Goal: Find specific page/section: Find specific page/section

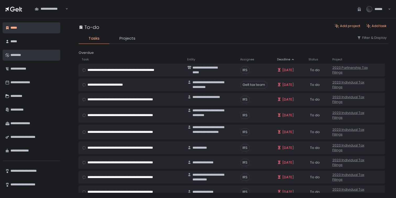
click at [15, 51] on div "********" at bounding box center [33, 55] width 46 height 9
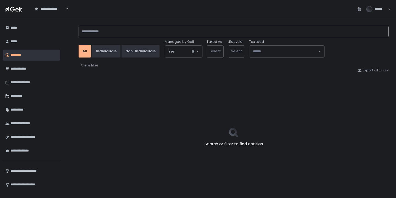
click at [133, 33] on input at bounding box center [234, 32] width 310 height 12
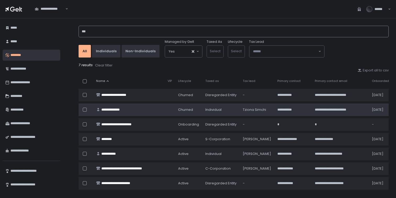
type input "***"
click at [170, 110] on td at bounding box center [170, 109] width 10 height 13
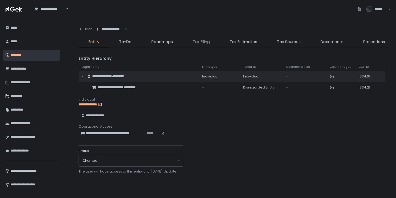
click at [206, 42] on span "Tax Filing" at bounding box center [201, 42] width 17 height 6
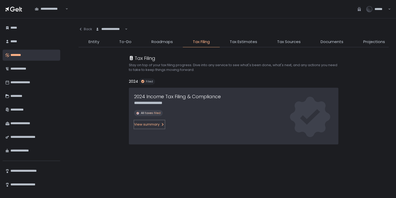
click at [143, 124] on div "View summary" at bounding box center [149, 124] width 31 height 5
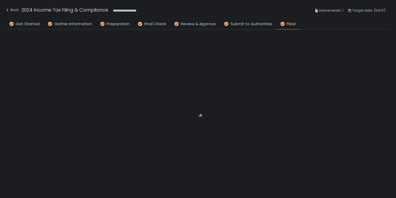
click at [343, 33] on div at bounding box center [198, 113] width 386 height 169
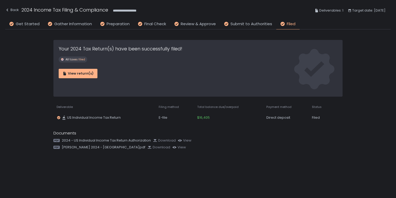
click at [10, 6] on div "**********" at bounding box center [198, 10] width 386 height 19
click at [12, 12] on div "Back" at bounding box center [12, 10] width 14 height 6
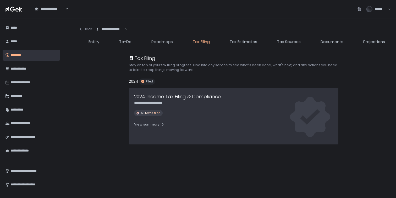
click at [165, 41] on span "Roadmaps" at bounding box center [162, 42] width 21 height 6
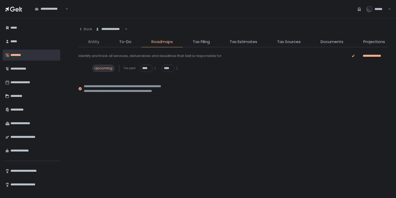
click at [91, 41] on span "Entity" at bounding box center [94, 42] width 11 height 6
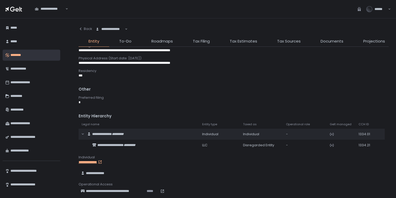
scroll to position [229, 0]
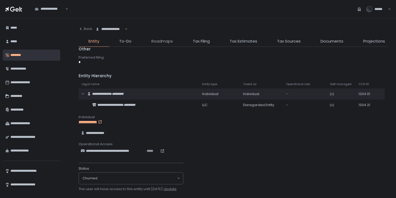
click at [163, 42] on span "Roadmaps" at bounding box center [162, 41] width 21 height 6
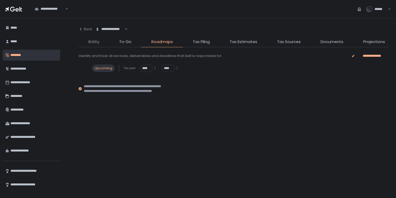
click at [94, 42] on span "Entity" at bounding box center [94, 42] width 11 height 6
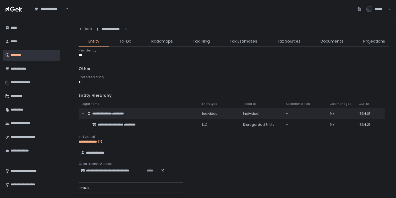
scroll to position [229, 0]
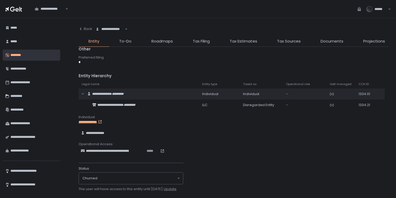
click at [132, 179] on input "Search for option" at bounding box center [137, 177] width 79 height 5
